Goal: Information Seeking & Learning: Learn about a topic

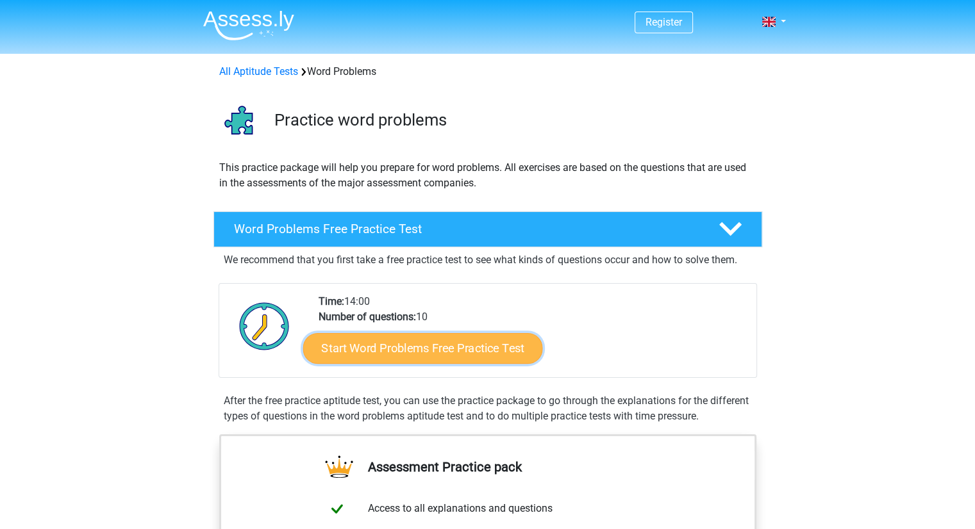
click at [414, 349] on link "Start Word Problems Free Practice Test" at bounding box center [423, 348] width 240 height 31
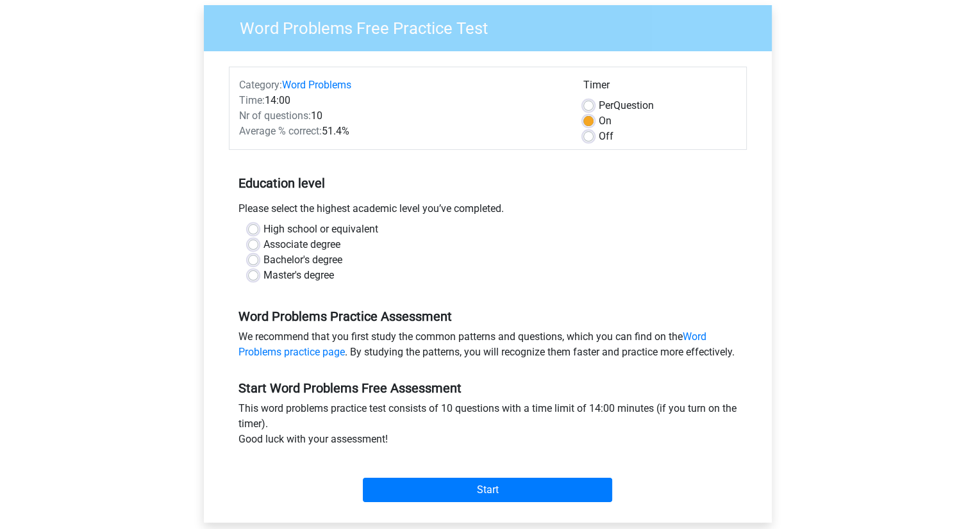
scroll to position [100, 0]
click at [263, 272] on label "Master's degree" at bounding box center [298, 275] width 70 height 15
click at [257, 272] on input "Master's degree" at bounding box center [253, 274] width 10 height 13
radio input "true"
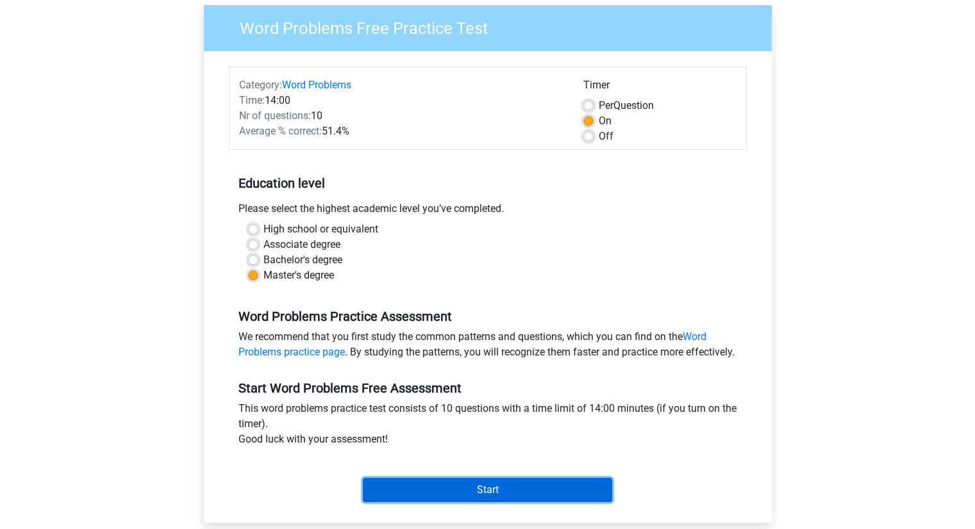
click at [446, 502] on input "Start" at bounding box center [487, 490] width 249 height 24
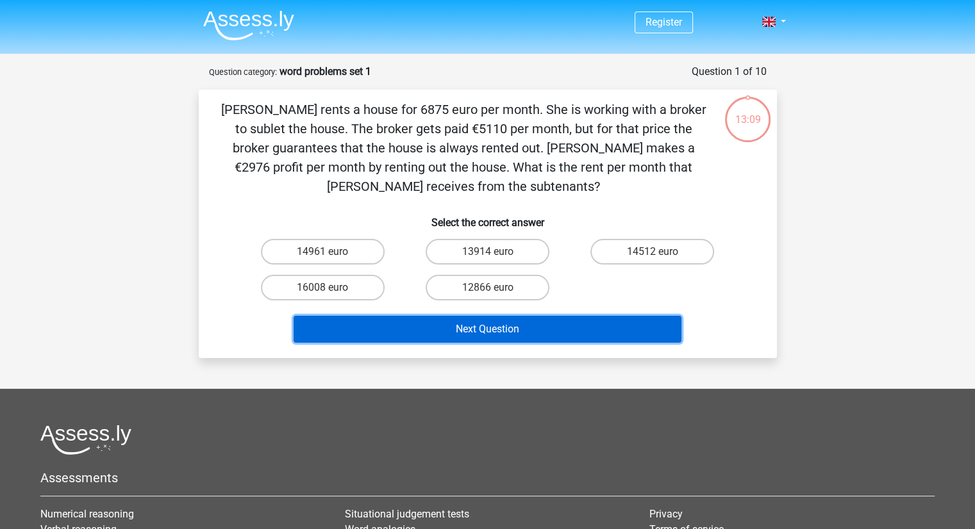
click at [464, 336] on button "Next Question" at bounding box center [488, 329] width 388 height 27
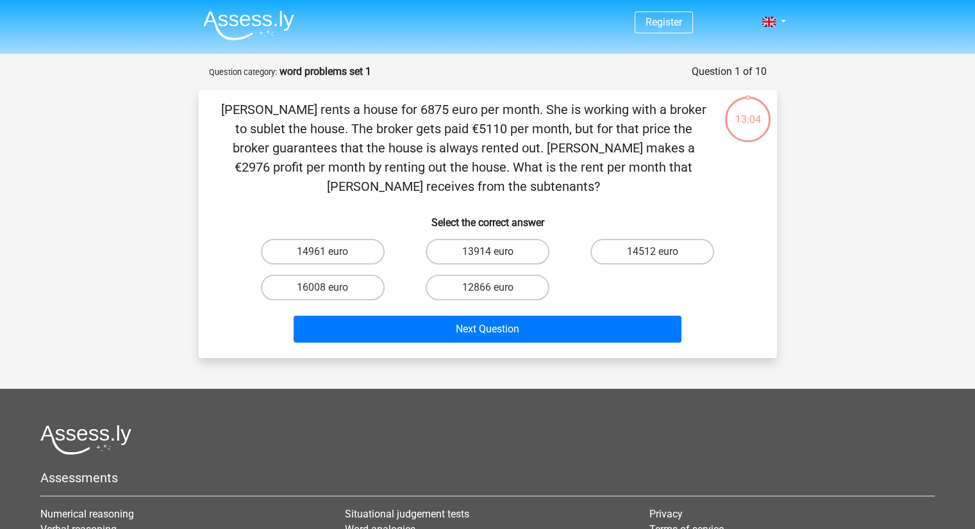
click at [362, 194] on p "[PERSON_NAME] rents a house for 6875 euro per month. She is working with a brok…" at bounding box center [463, 148] width 489 height 96
click at [336, 251] on label "14961 euro" at bounding box center [323, 252] width 124 height 26
click at [331, 252] on input "14961 euro" at bounding box center [326, 256] width 8 height 8
radio input "true"
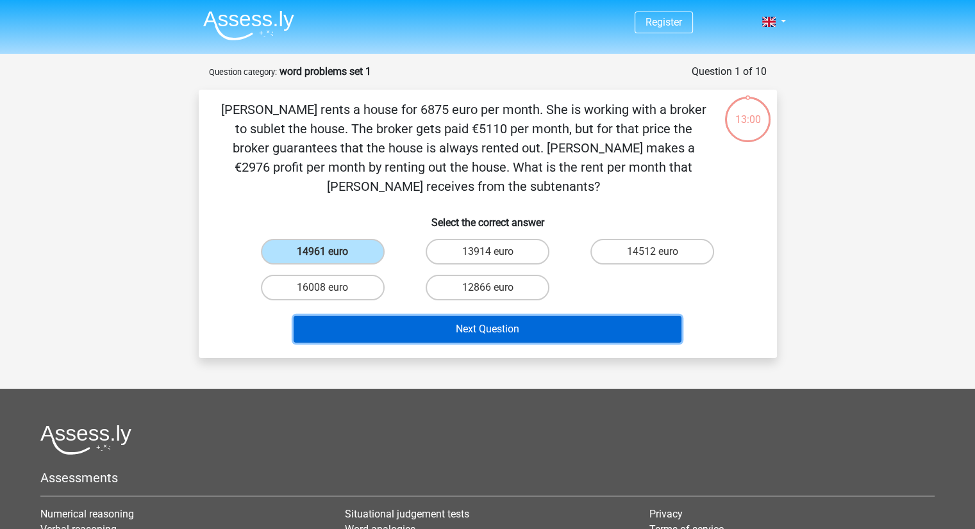
click at [451, 328] on button "Next Question" at bounding box center [488, 329] width 388 height 27
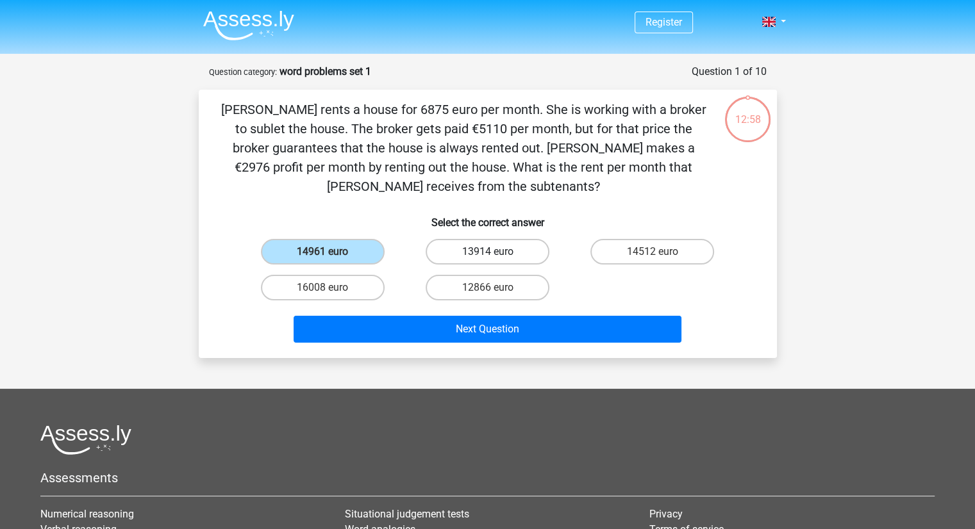
click at [465, 251] on label "13914 euro" at bounding box center [488, 252] width 124 height 26
click at [487, 252] on input "13914 euro" at bounding box center [491, 256] width 8 height 8
radio input "true"
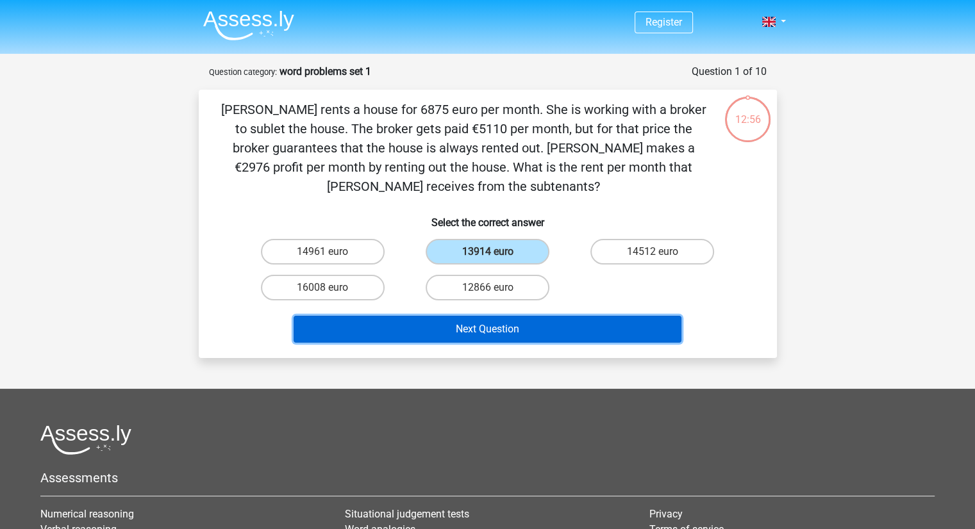
click at [467, 326] on button "Next Question" at bounding box center [488, 329] width 388 height 27
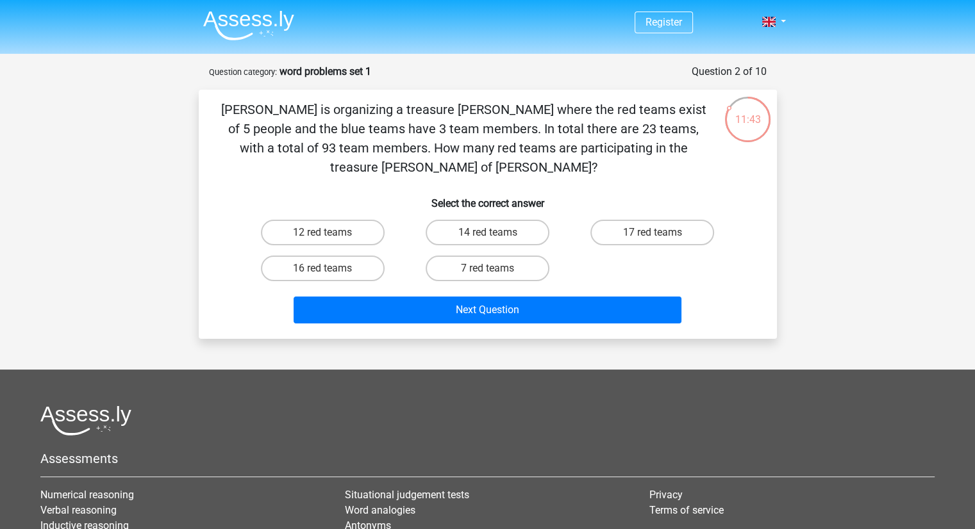
click at [326, 233] on input "12 red teams" at bounding box center [326, 237] width 8 height 8
radio input "true"
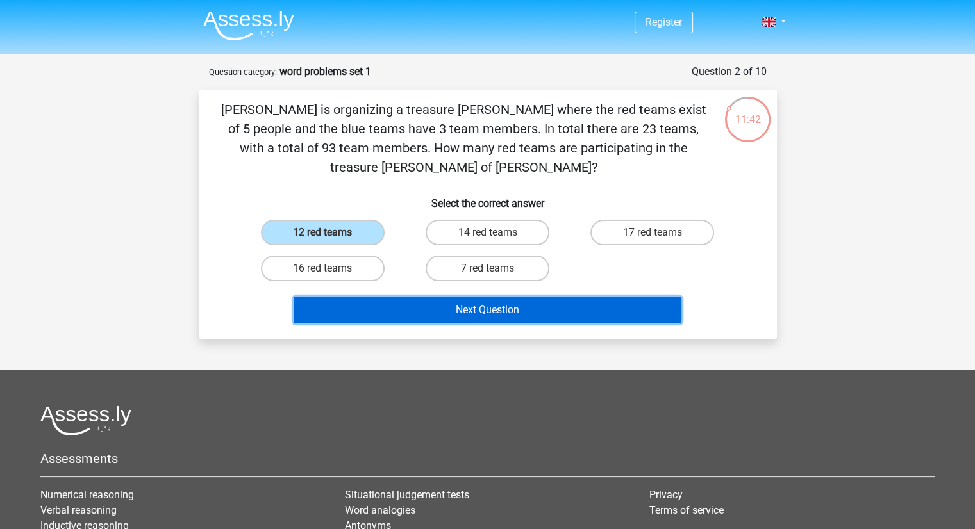
click at [441, 297] on button "Next Question" at bounding box center [488, 310] width 388 height 27
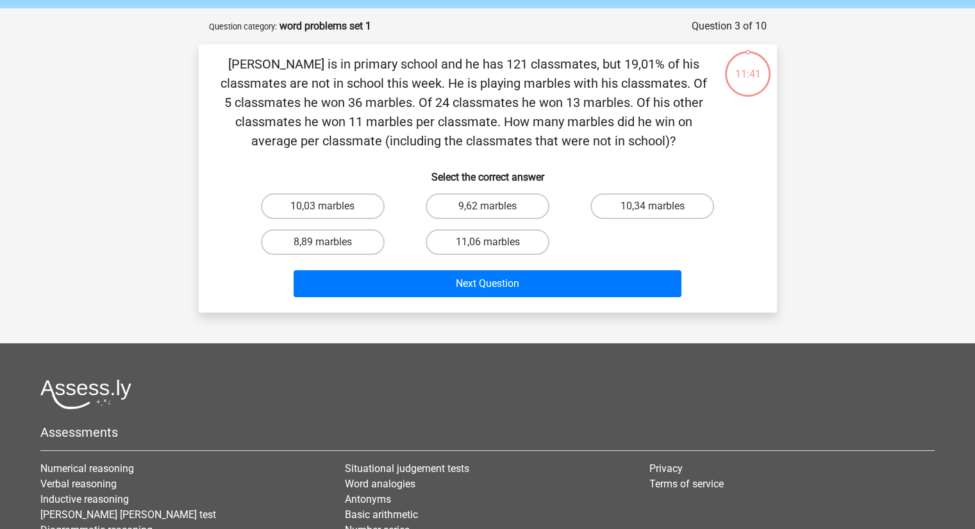
scroll to position [64, 0]
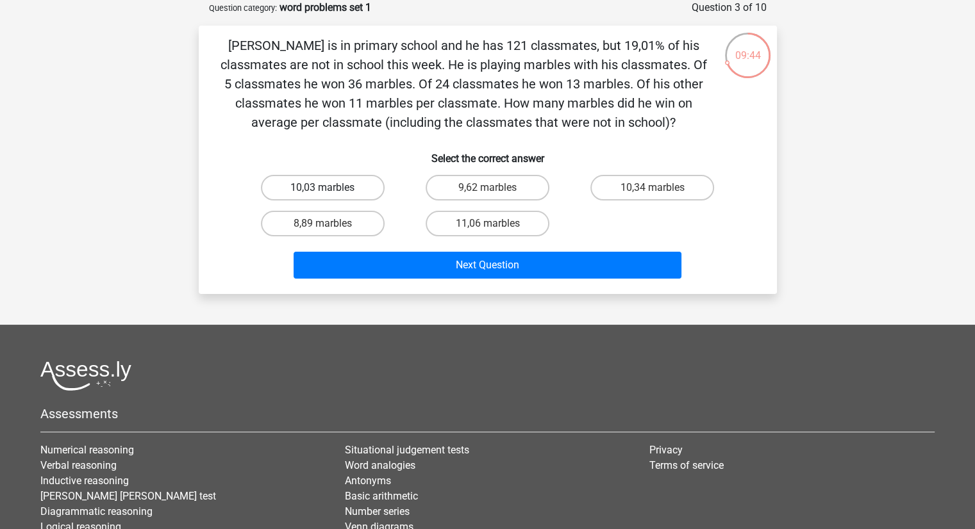
click at [338, 188] on label "10,03 marbles" at bounding box center [323, 188] width 124 height 26
click at [331, 188] on input "10,03 marbles" at bounding box center [326, 192] width 8 height 8
radio input "true"
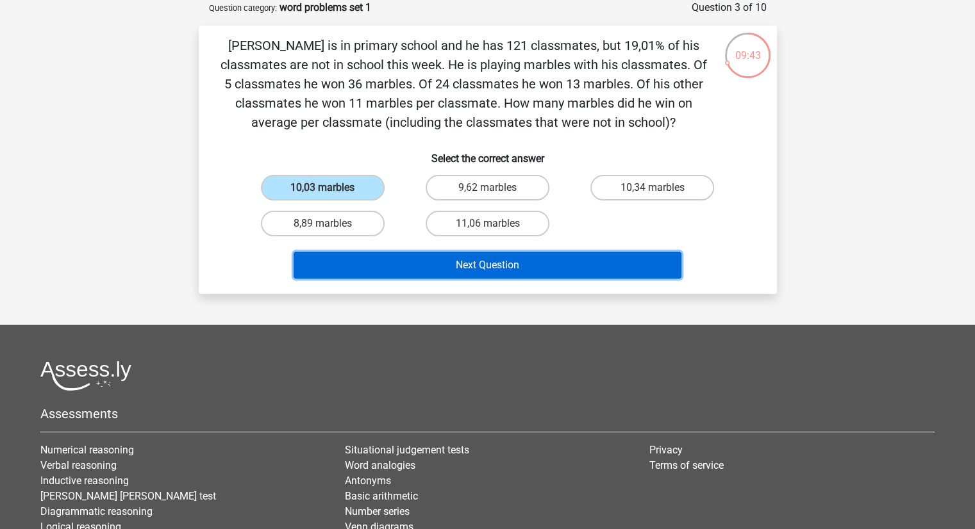
click at [471, 268] on button "Next Question" at bounding box center [488, 265] width 388 height 27
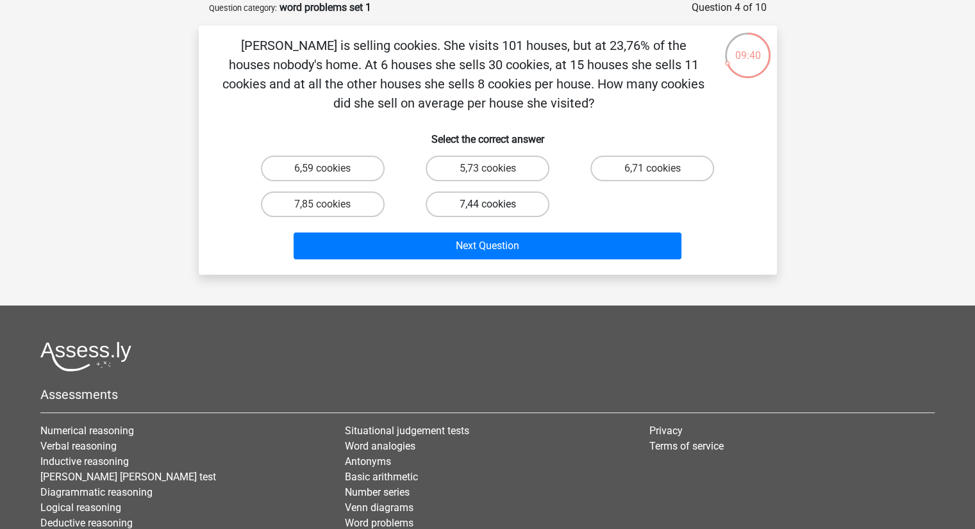
scroll to position [0, 0]
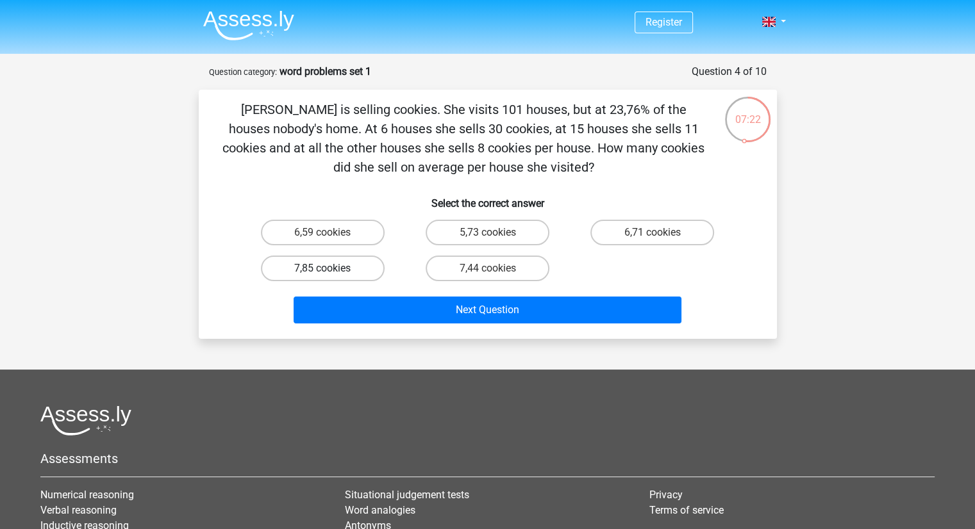
click at [343, 267] on label "7,85 cookies" at bounding box center [323, 269] width 124 height 26
click at [331, 269] on input "7,85 cookies" at bounding box center [326, 273] width 8 height 8
radio input "true"
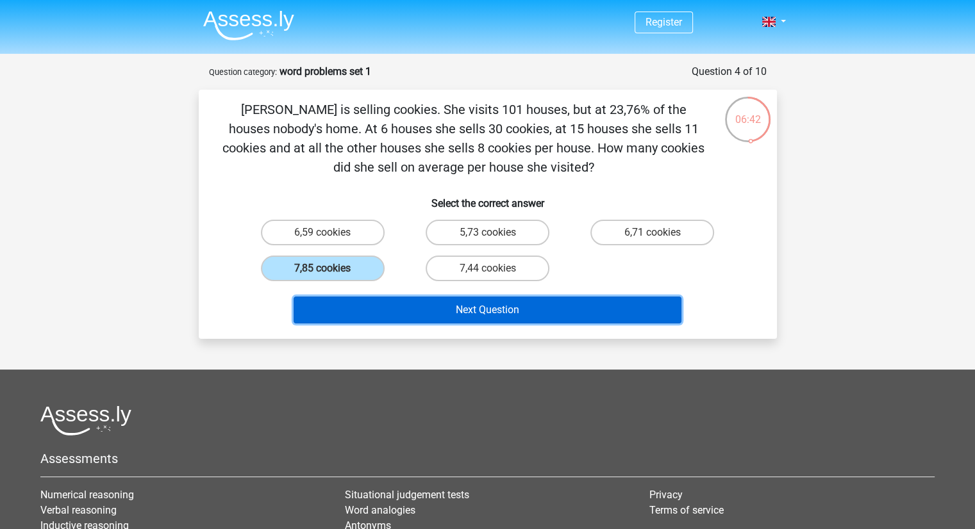
click at [481, 310] on button "Next Question" at bounding box center [488, 310] width 388 height 27
